Goal: Use online tool/utility: Utilize a website feature to perform a specific function

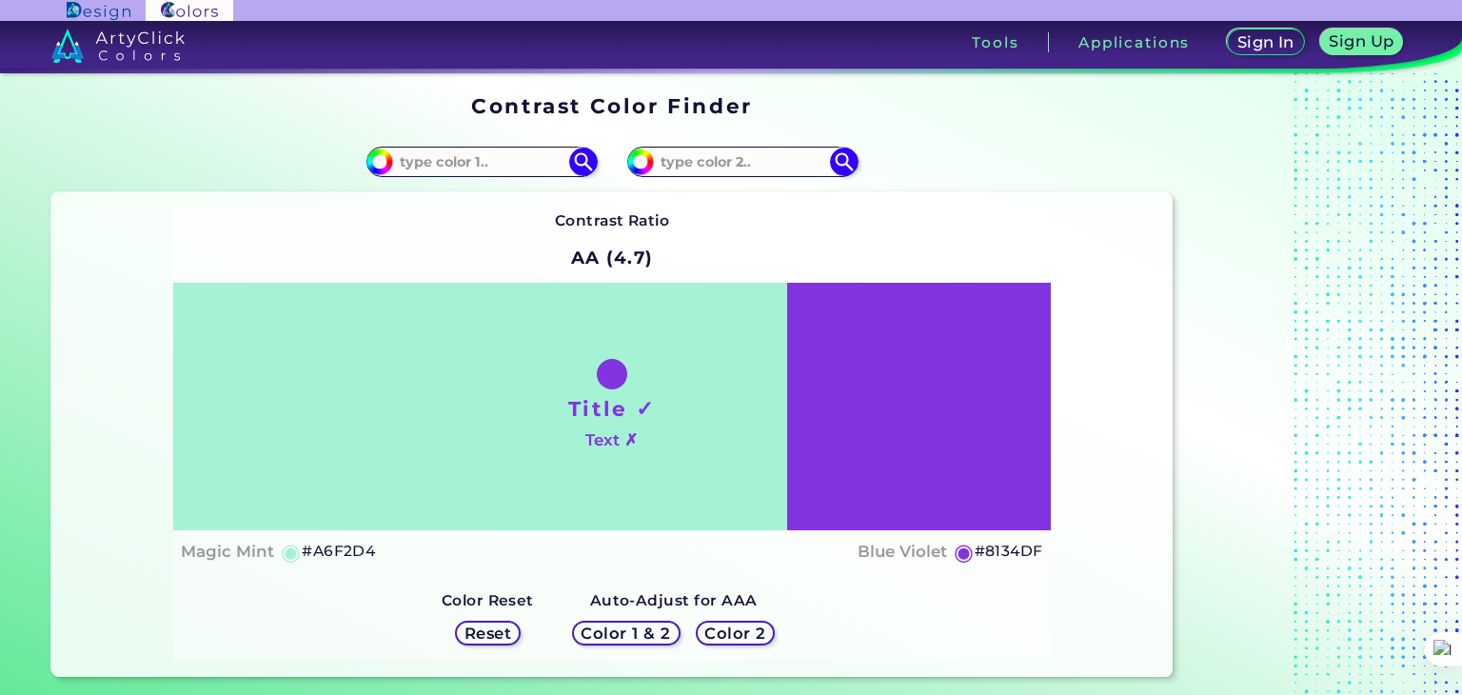
click at [354, 549] on h5 "#A6F2D4" at bounding box center [338, 551] width 73 height 25
click at [356, 552] on h5 "#A6F2D4" at bounding box center [338, 551] width 73 height 25
click at [396, 161] on input at bounding box center [481, 162] width 177 height 26
paste input "#A6F2D4"
type input "#A6F2D4"
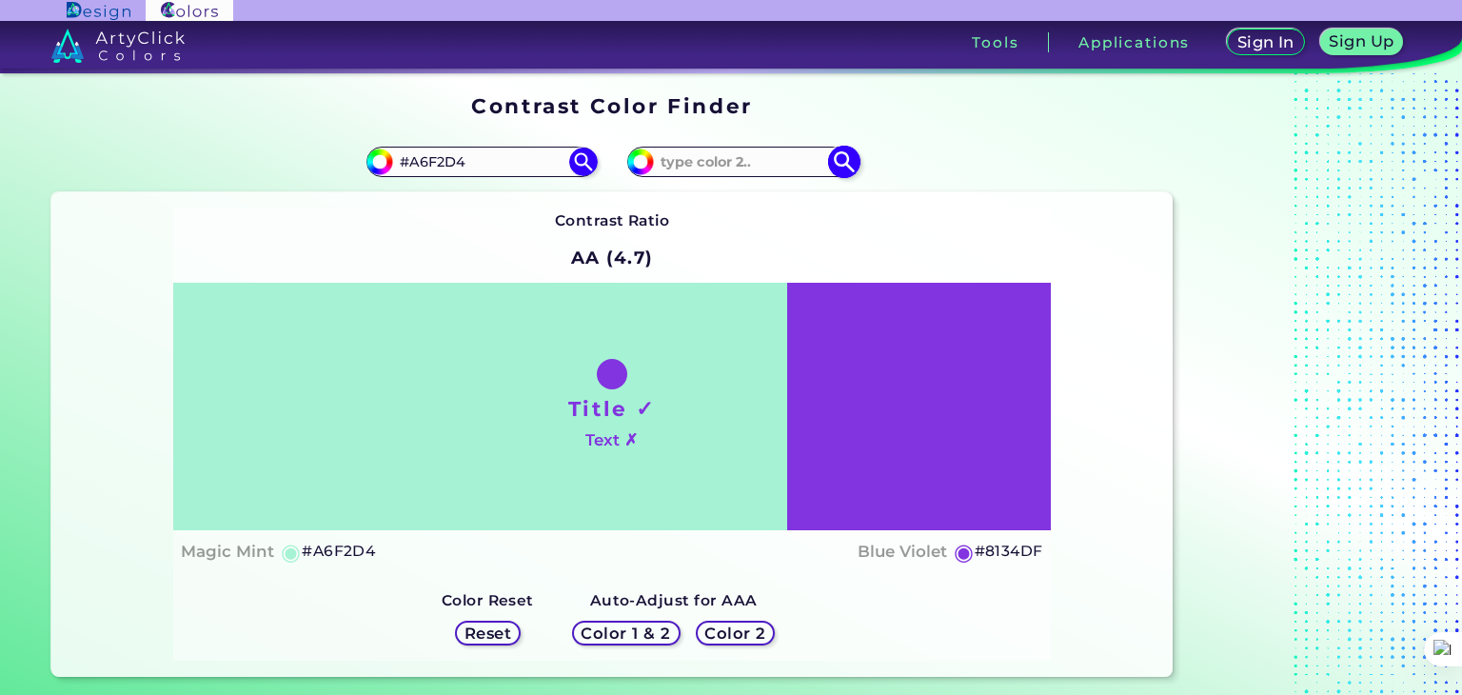
click at [675, 168] on input at bounding box center [742, 162] width 177 height 26
click at [576, 162] on img at bounding box center [582, 162] width 33 height 33
